Goal: Check status

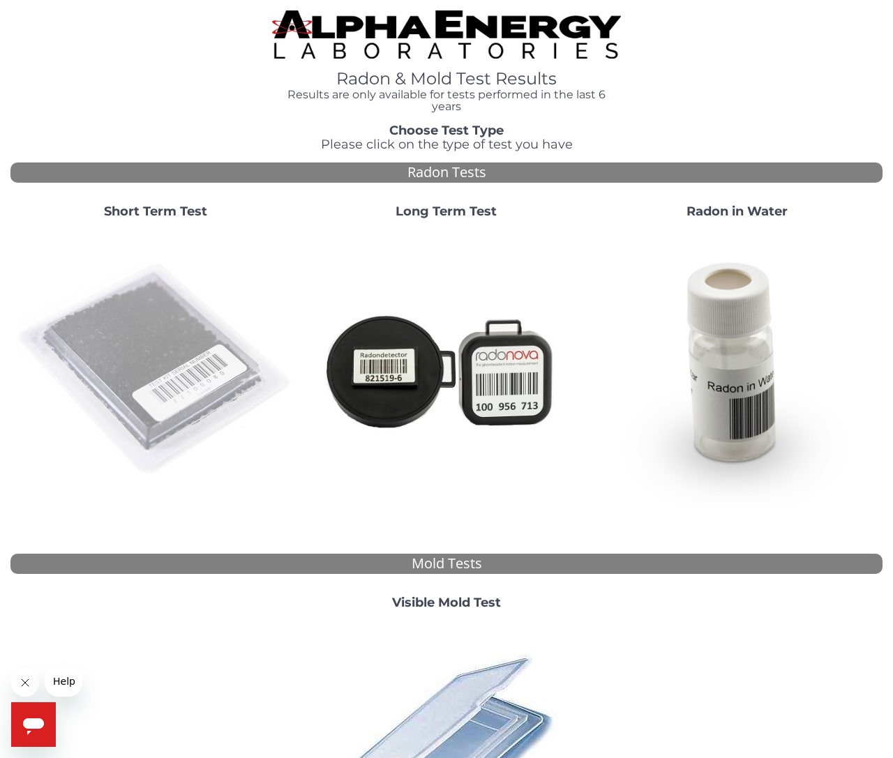
click at [186, 379] on img at bounding box center [156, 370] width 280 height 280
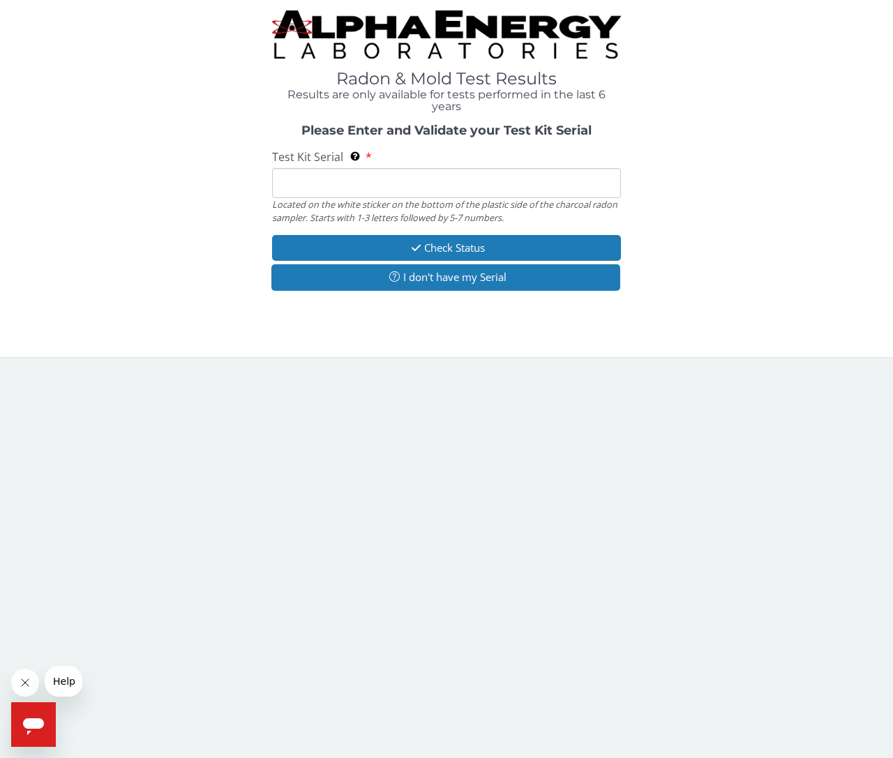
click at [417, 187] on input "Test Kit Serial Located on the white sticker on the bottom of the plastic side …" at bounding box center [446, 183] width 349 height 30
paste input "AA777963"
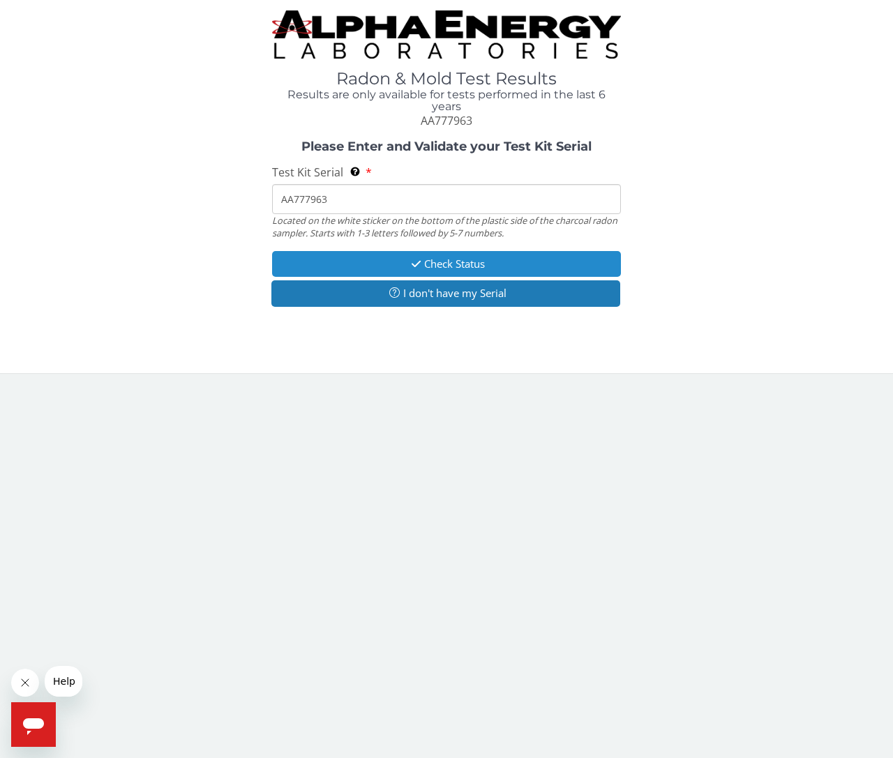
type input "AA777963"
click at [488, 259] on button "Check Status" at bounding box center [446, 264] width 349 height 26
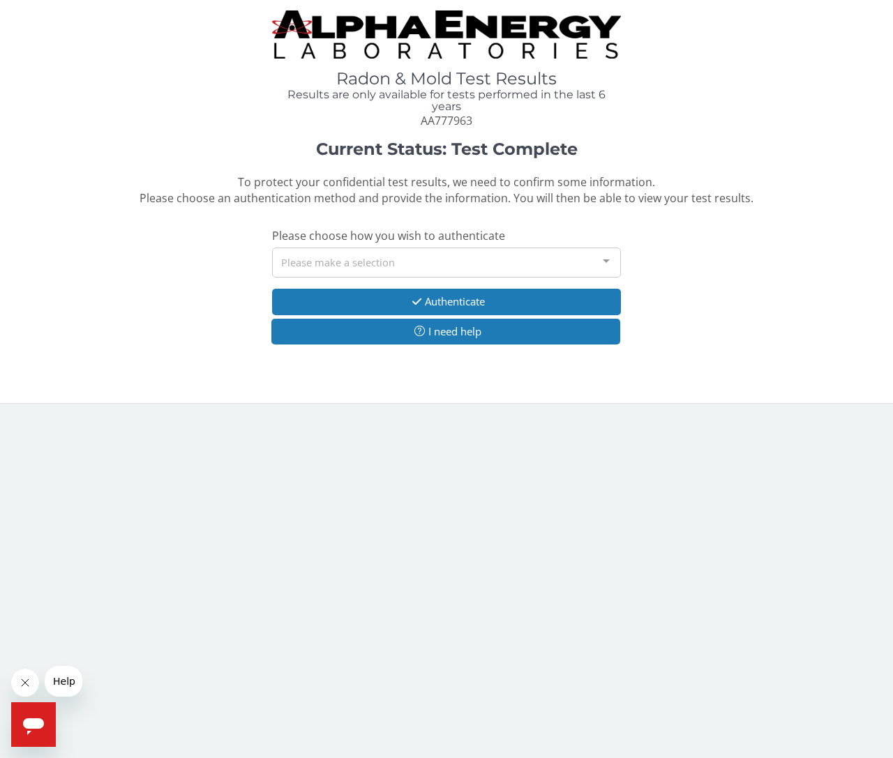
click at [494, 257] on div "Please make a selection" at bounding box center [446, 263] width 349 height 30
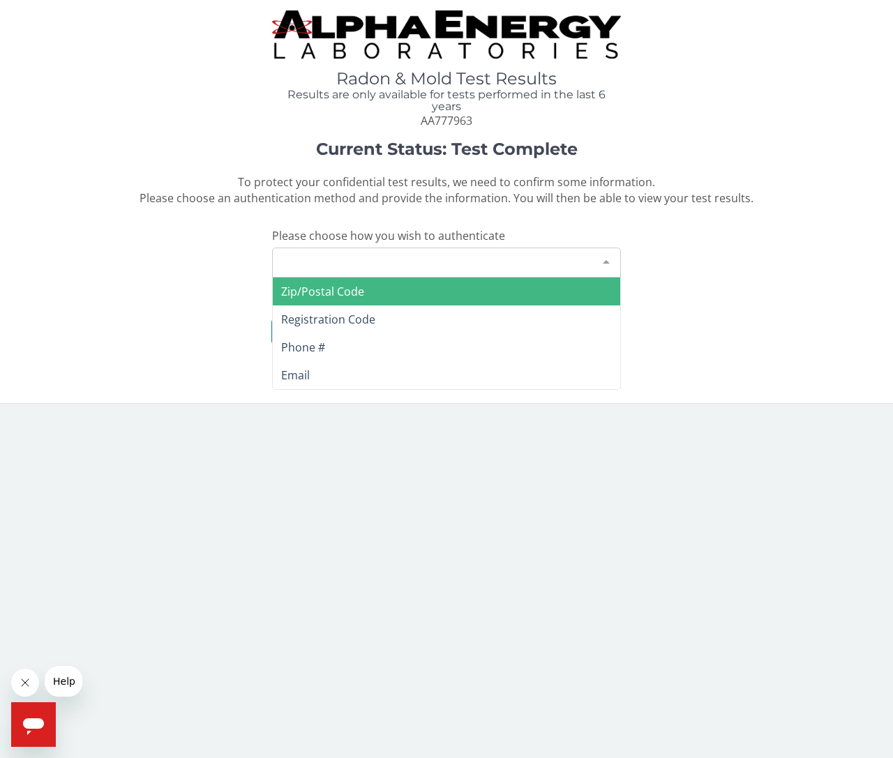
click at [398, 290] on span "Zip/Postal Code" at bounding box center [446, 292] width 347 height 28
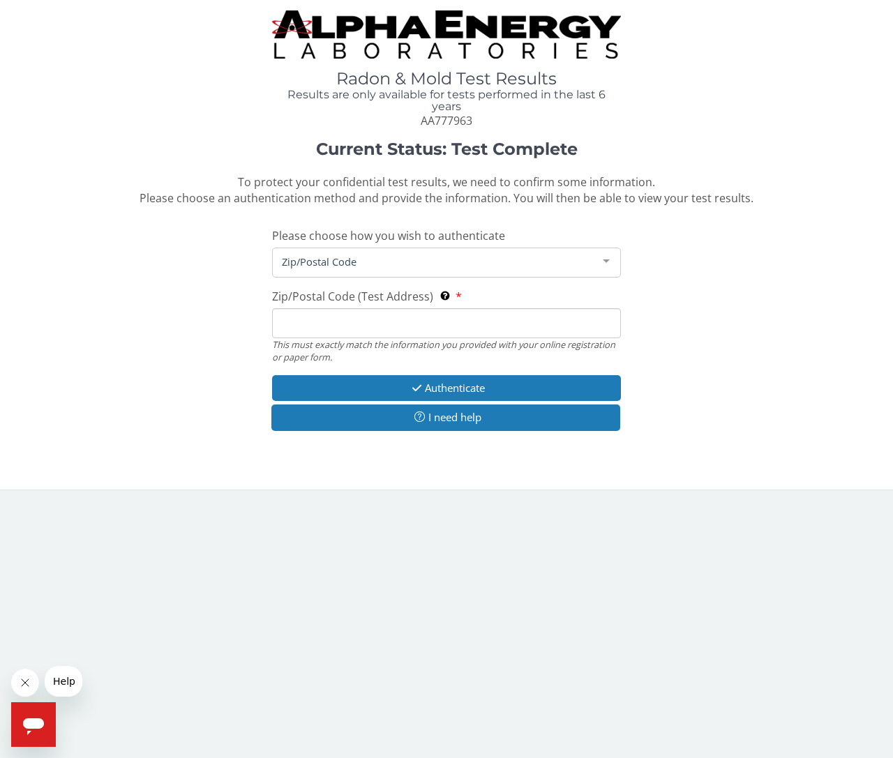
click at [433, 320] on input "Zip/Postal Code (Test Address) This must exactly match the information you prov…" at bounding box center [446, 323] width 349 height 30
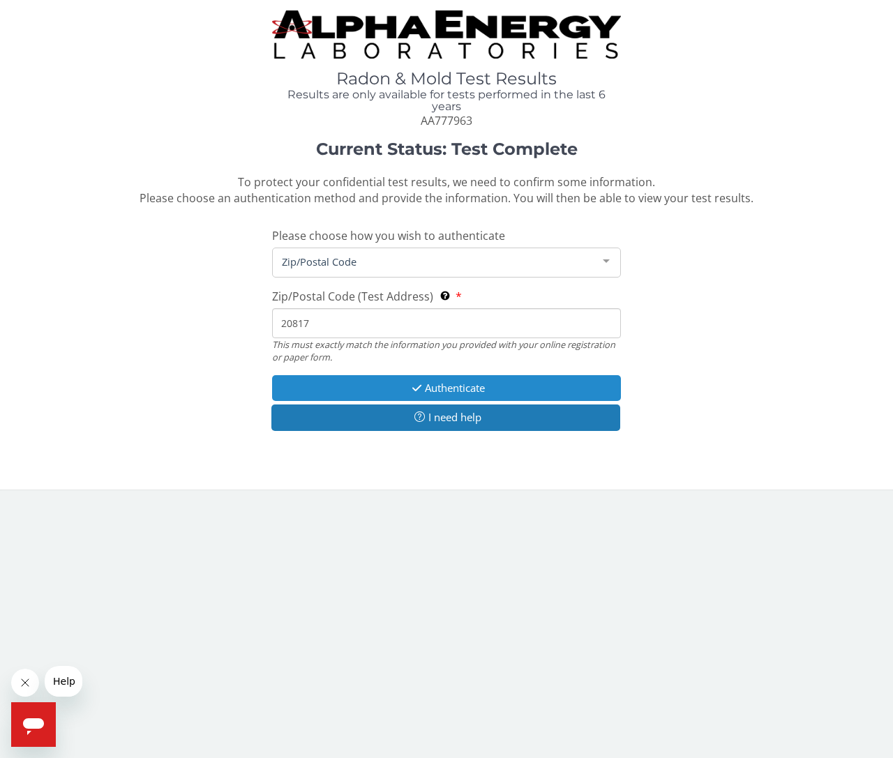
type input "20817"
click at [486, 375] on button "Authenticate" at bounding box center [446, 388] width 349 height 26
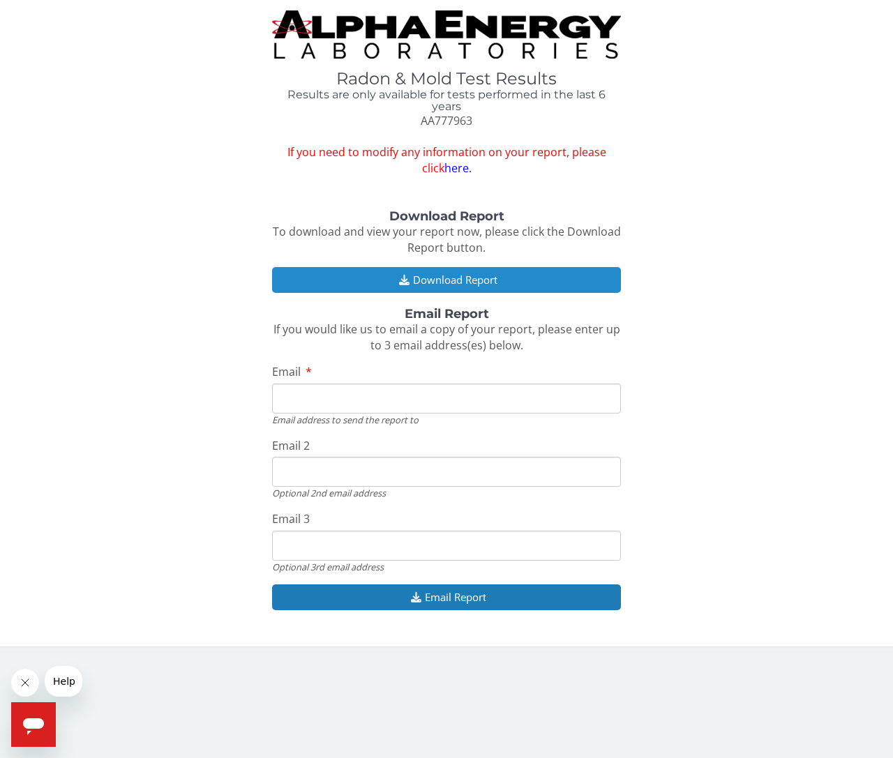
click at [500, 274] on button "Download Report" at bounding box center [446, 280] width 349 height 26
